Goal: Task Accomplishment & Management: Manage account settings

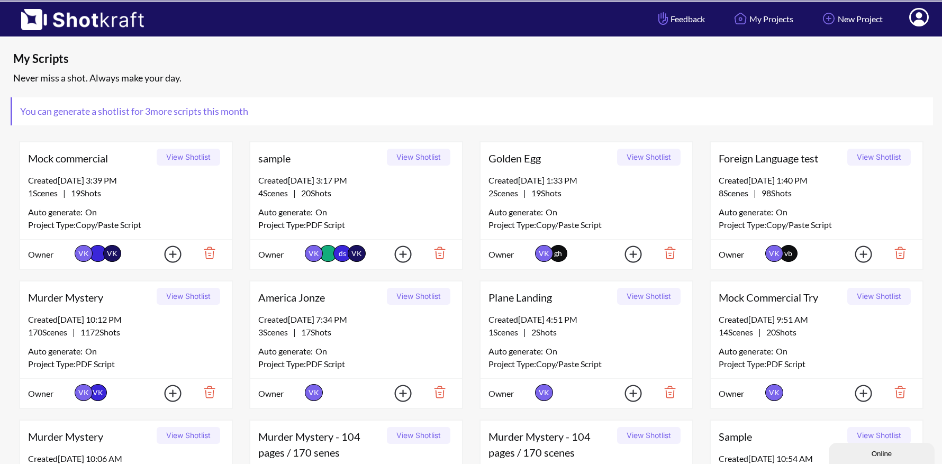
click at [917, 19] on icon at bounding box center [919, 17] width 20 height 19
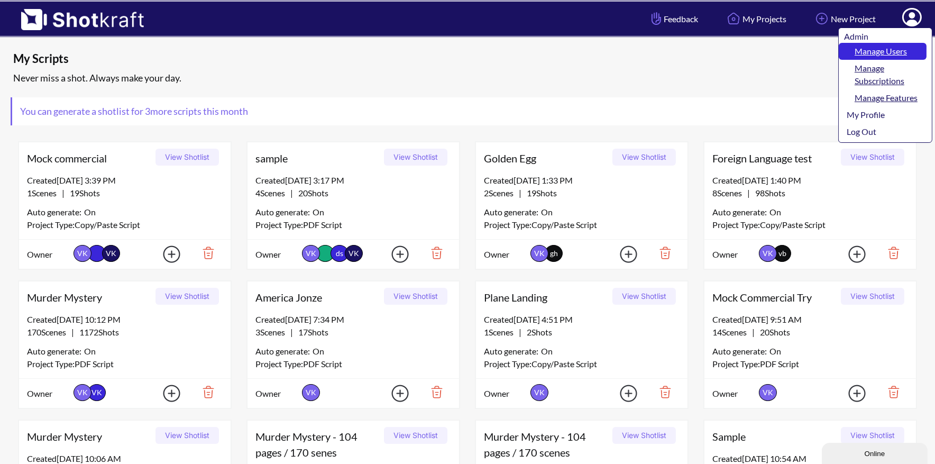
click at [885, 52] on link "Manage Users" at bounding box center [883, 51] width 88 height 17
